Goal: Information Seeking & Learning: Learn about a topic

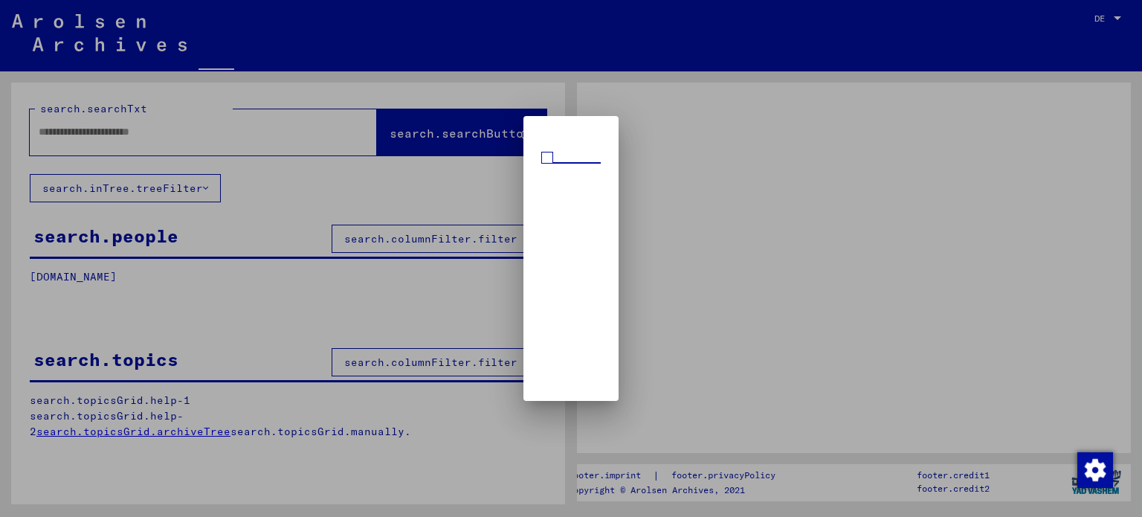
type input "**********"
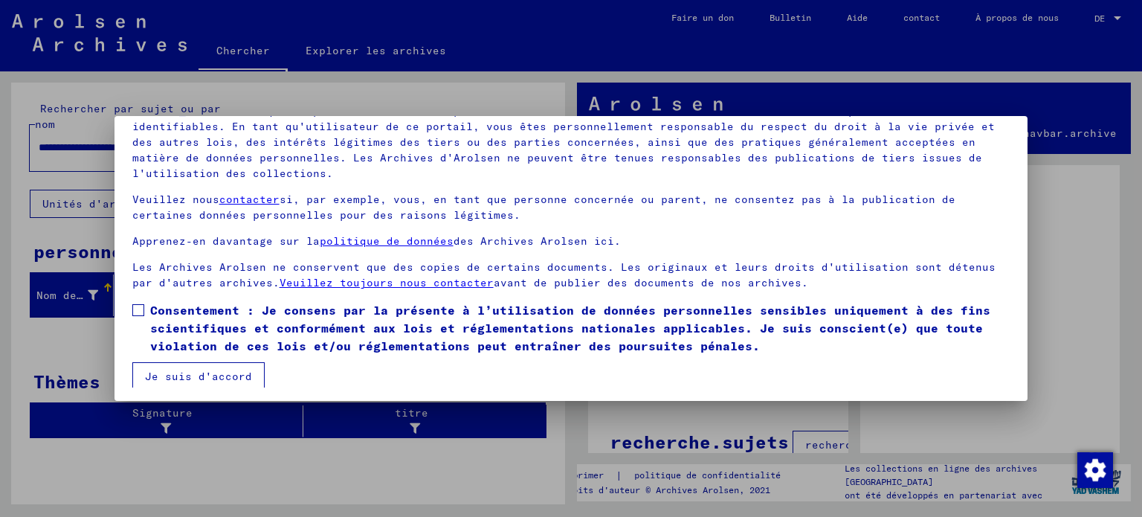
scroll to position [126, 0]
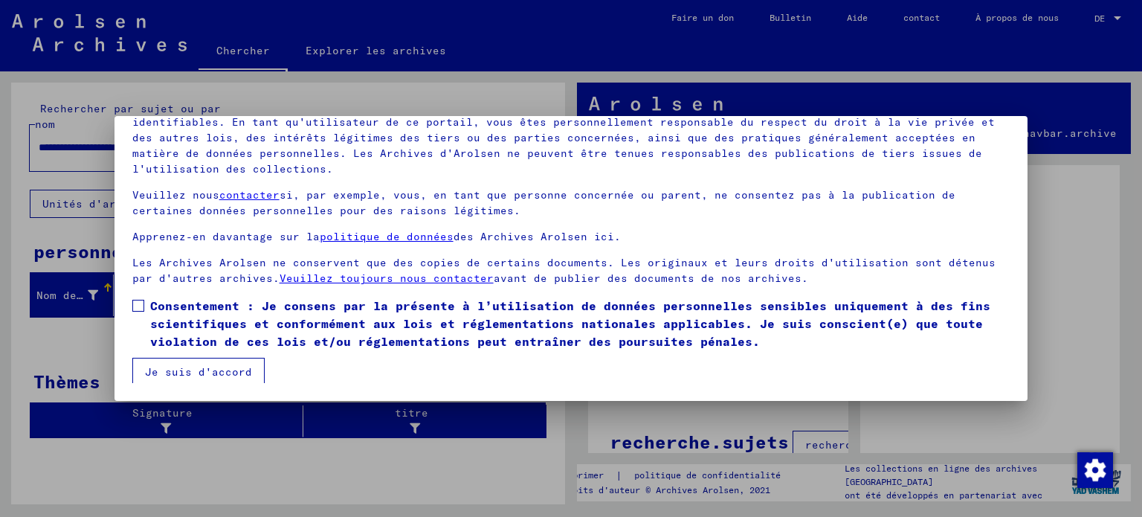
click at [140, 306] on span at bounding box center [138, 306] width 12 height 12
click at [176, 373] on font "Je suis d'accord" at bounding box center [198, 371] width 107 height 13
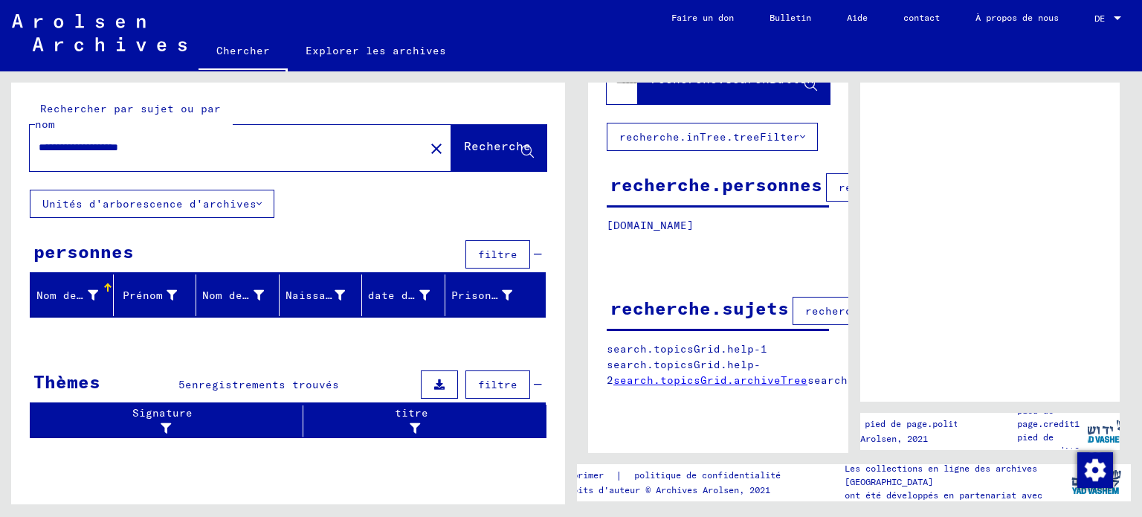
scroll to position [145, 0]
click at [59, 292] on font "Nom de famille" at bounding box center [83, 295] width 94 height 13
click at [110, 415] on div "Signature" at bounding box center [163, 420] width 255 height 31
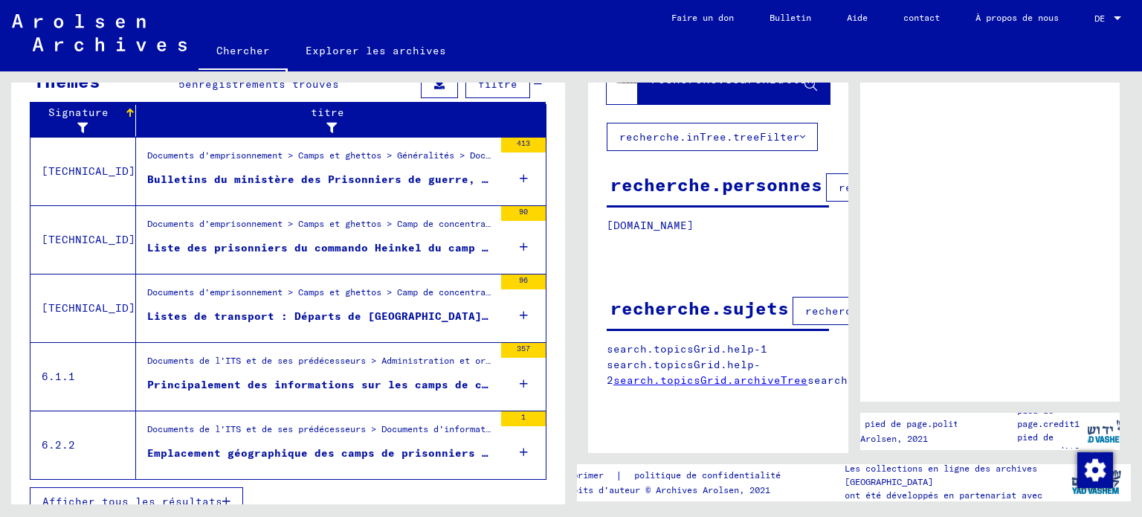
scroll to position [315, 0]
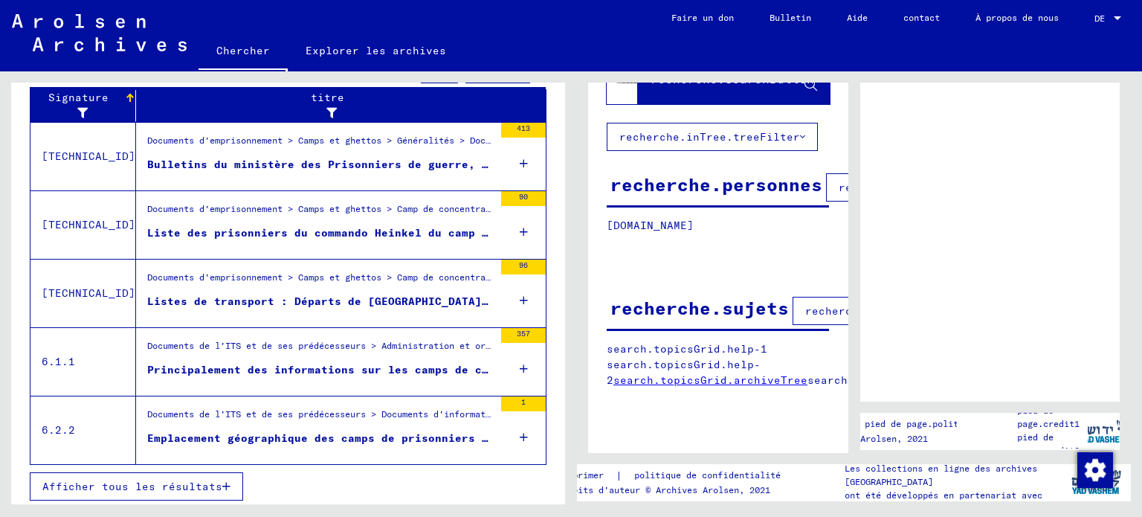
click at [155, 167] on font "Bulletins du ministère des Prisonniers de guerre, déportés et réfugiés, [GEOGRA…" at bounding box center [1077, 164] width 1861 height 13
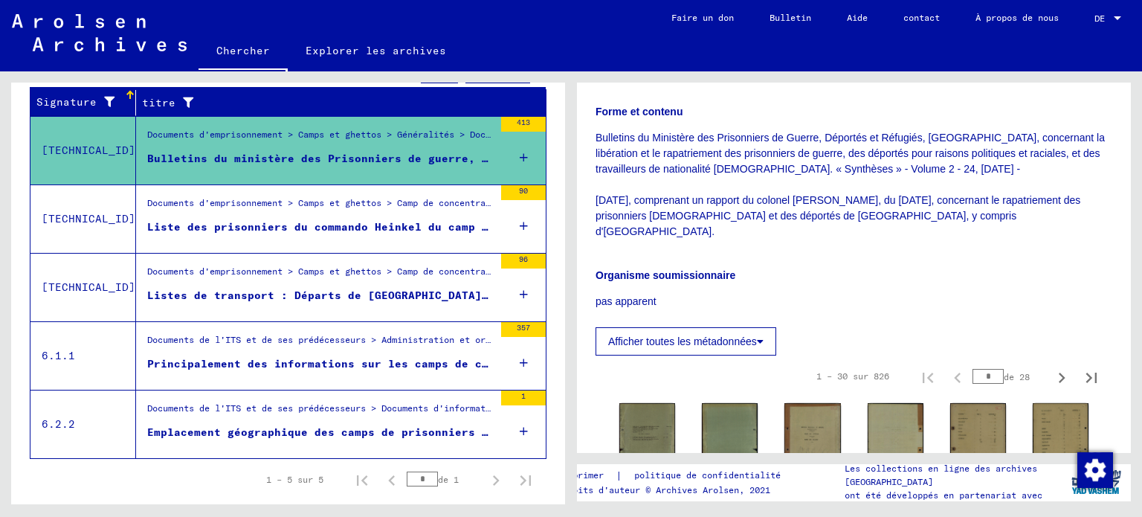
scroll to position [486, 0]
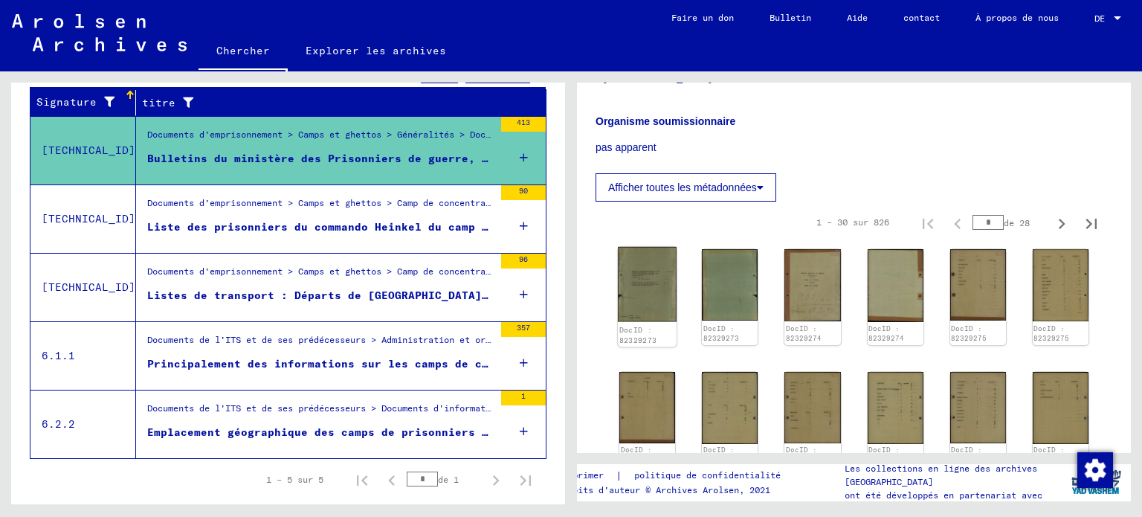
click at [629, 326] on font "DocID : 82329273" at bounding box center [637, 335] width 37 height 19
